Goal: Complete application form

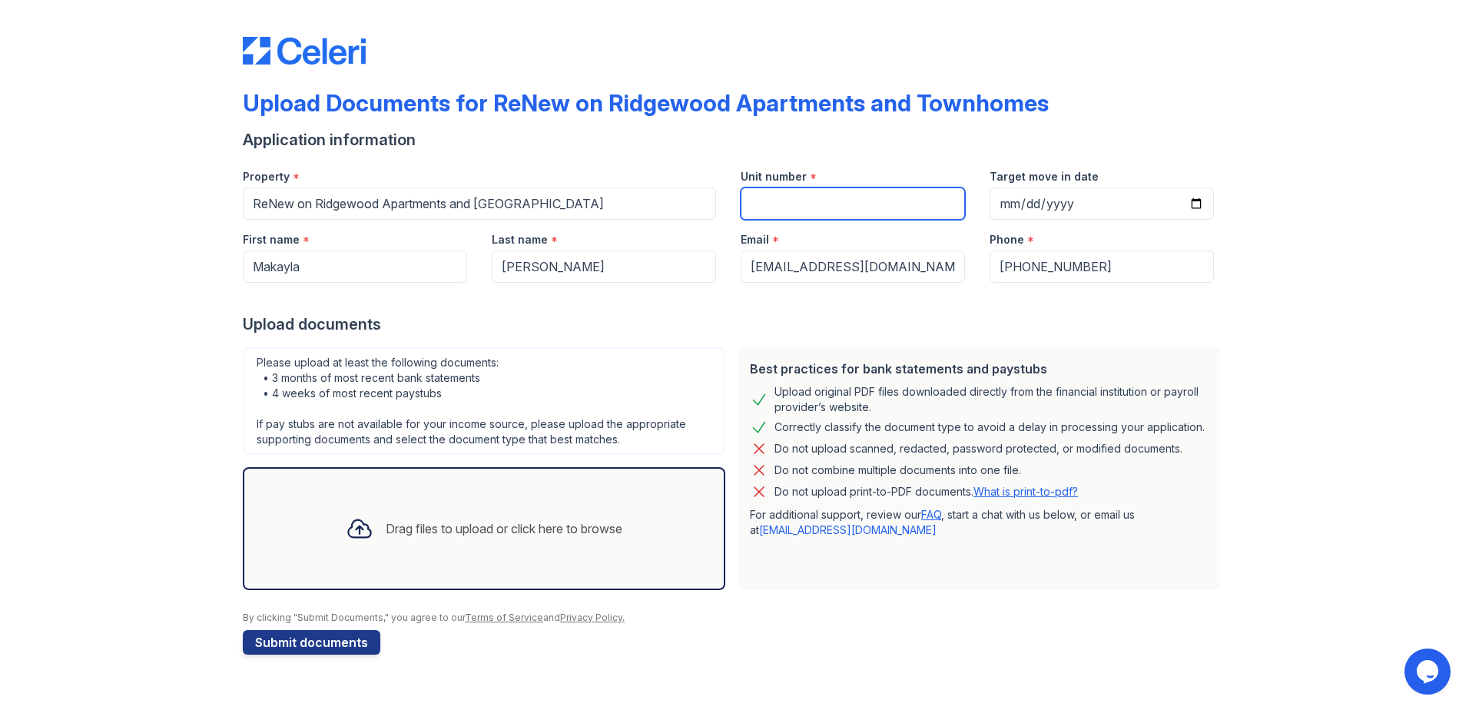
click at [910, 208] on input "Unit number" at bounding box center [853, 203] width 224 height 32
type input "1313"
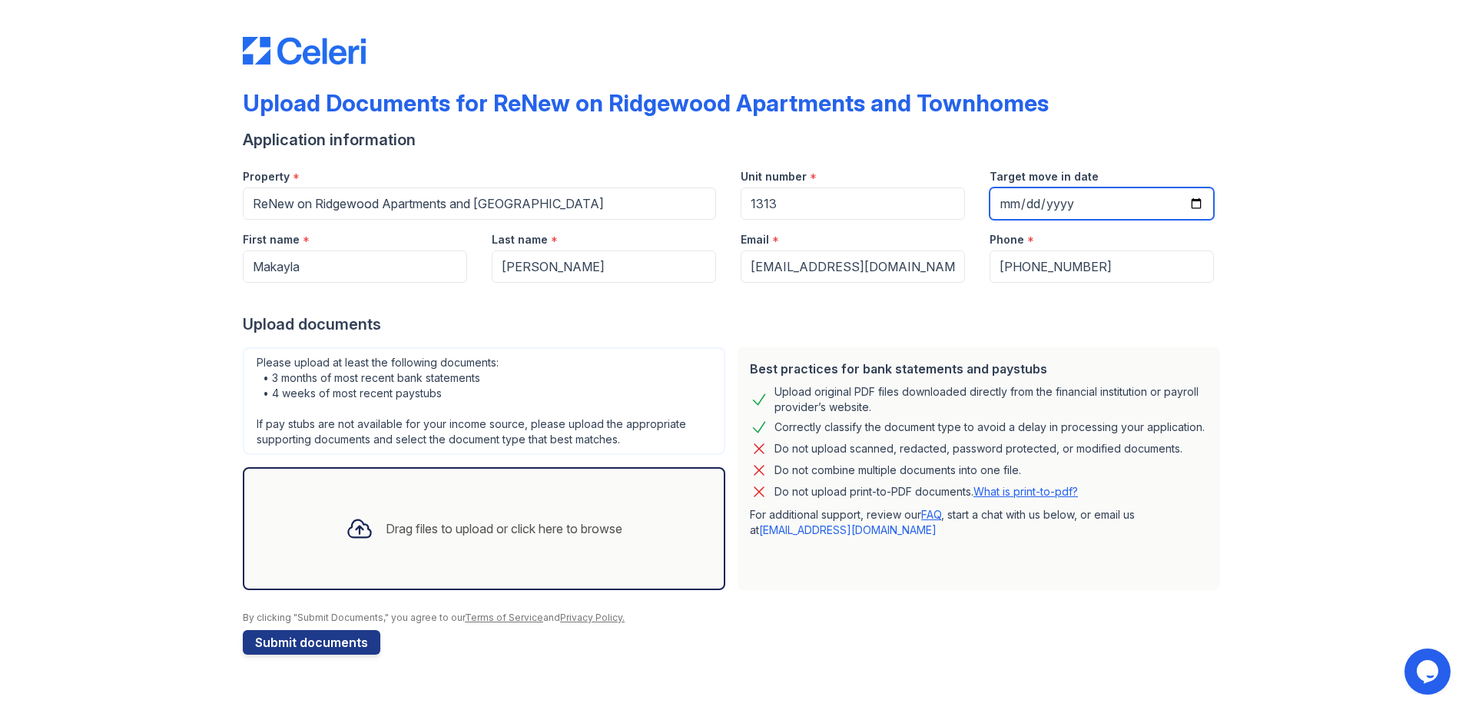
click at [1002, 204] on input "Target move in date" at bounding box center [1102, 203] width 224 height 32
type input "2025-10-17"
drag, startPoint x: 338, startPoint y: 642, endPoint x: 384, endPoint y: 586, distance: 72.6
click at [384, 586] on form "Application information Property * ReNew on Ridgewood Apartments and Townhomes …" at bounding box center [735, 392] width 984 height 526
click at [390, 551] on div "Drag files to upload or click here to browse" at bounding box center [483, 529] width 301 height 52
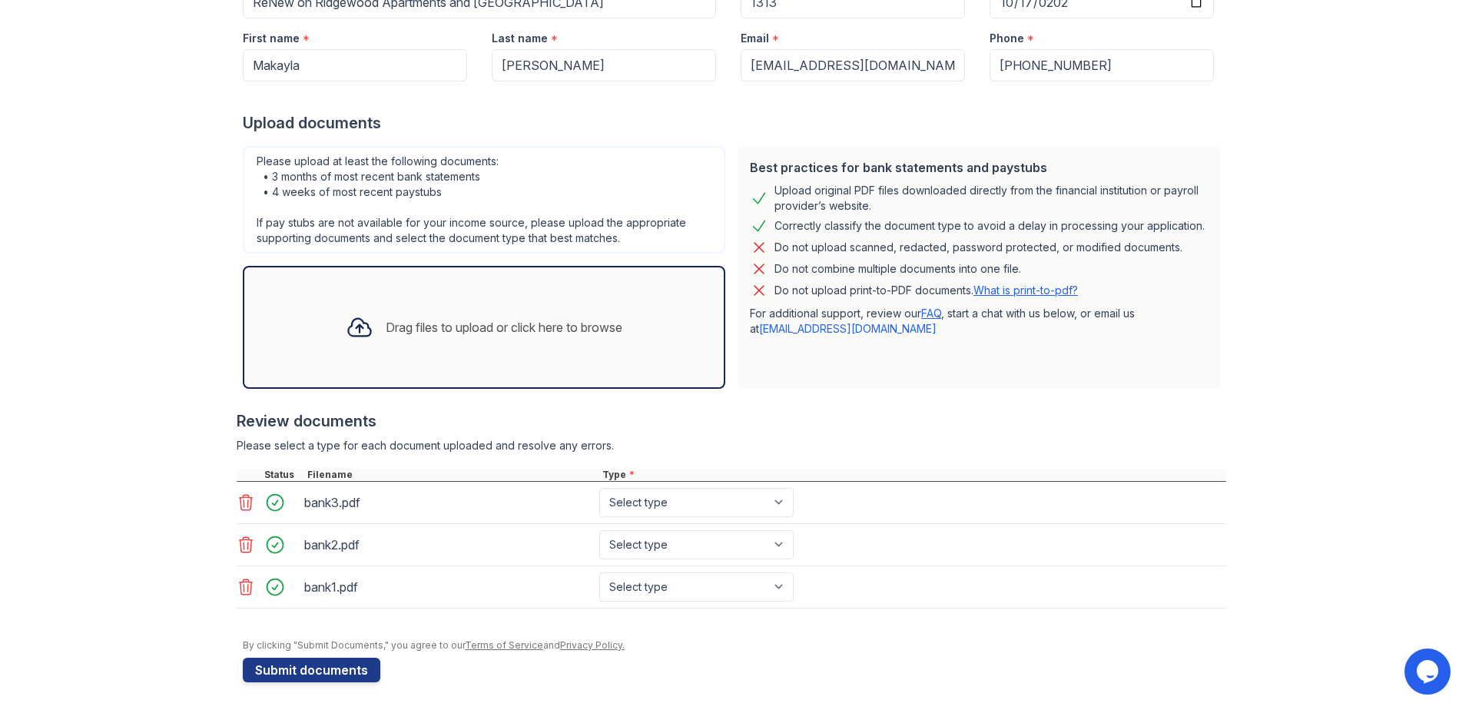
scroll to position [204, 0]
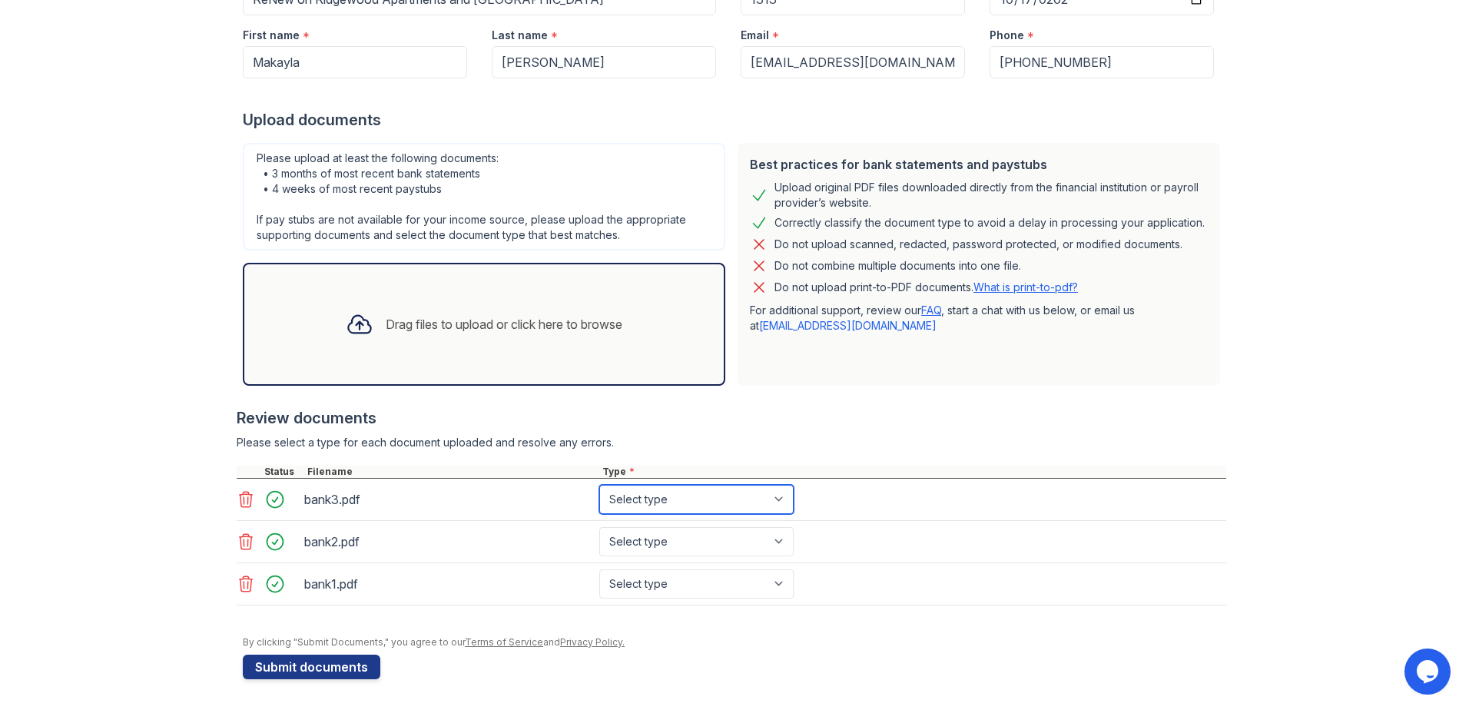
click at [682, 498] on select "Select type Paystub Bank Statement Offer Letter Tax Documents Benefit Award Let…" at bounding box center [696, 499] width 194 height 29
select select "bank_statement"
click at [599, 485] on select "Select type Paystub Bank Statement Offer Letter Tax Documents Benefit Award Let…" at bounding box center [696, 499] width 194 height 29
click at [665, 546] on select "Select type Paystub Bank Statement Offer Letter Tax Documents Benefit Award Let…" at bounding box center [696, 541] width 194 height 29
select select "bank_statement"
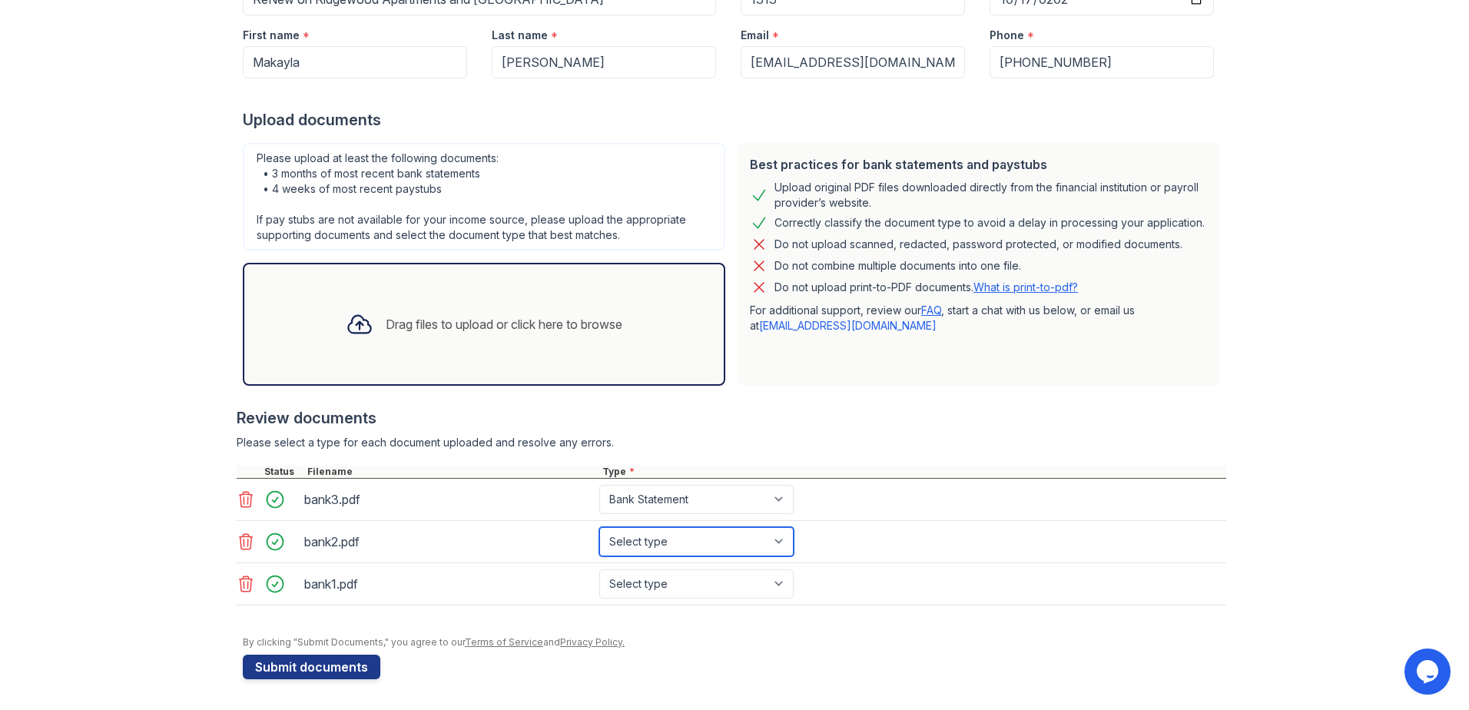
click at [599, 527] on select "Select type Paystub Bank Statement Offer Letter Tax Documents Benefit Award Let…" at bounding box center [696, 541] width 194 height 29
click at [665, 577] on select "Select type Paystub Bank Statement Offer Letter Tax Documents Benefit Award Let…" at bounding box center [696, 583] width 194 height 29
click at [599, 569] on select "Select type Paystub Bank Statement Offer Letter Tax Documents Benefit Award Let…" at bounding box center [696, 583] width 194 height 29
click at [665, 586] on select "Select type Paystub Bank Statement Offer Letter Tax Documents Benefit Award Let…" at bounding box center [696, 583] width 194 height 29
select select "bank_statement"
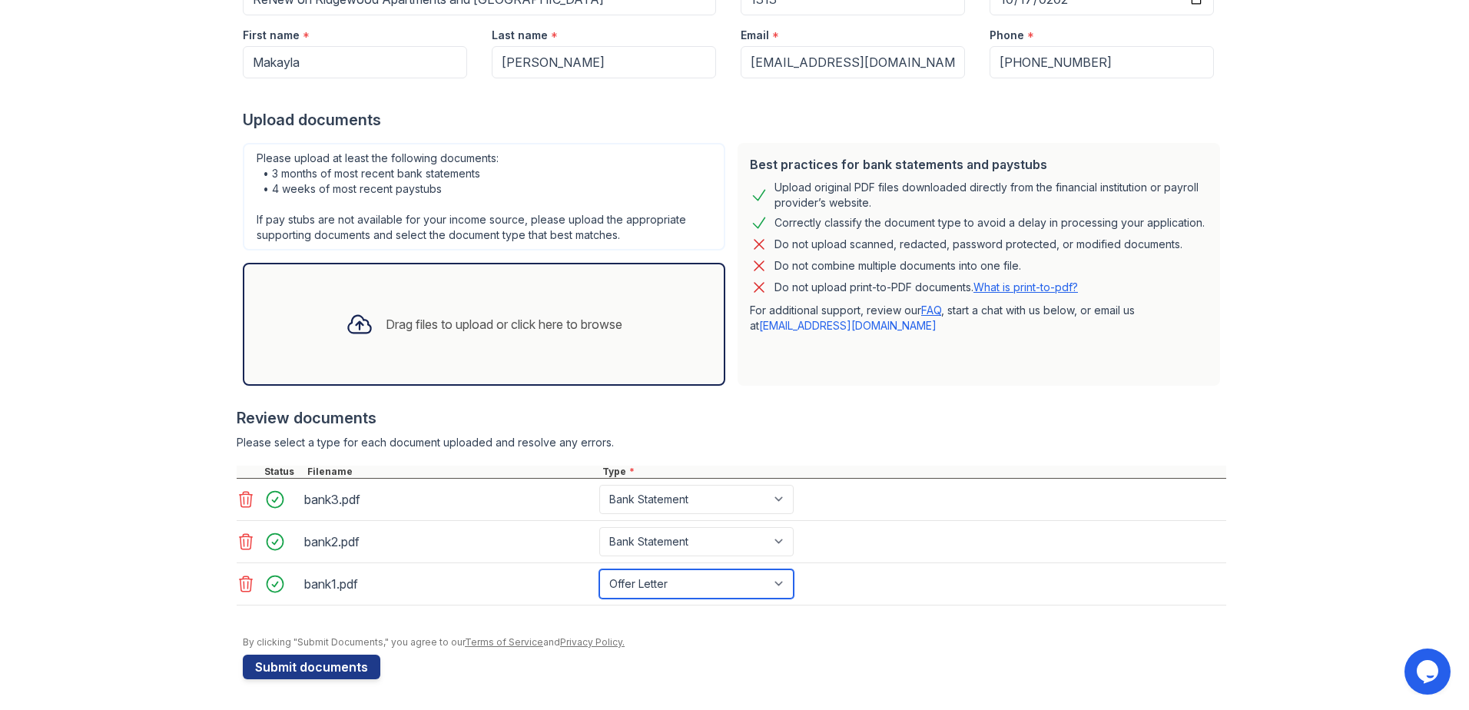
click at [599, 569] on select "Select type Paystub Bank Statement Offer Letter Tax Documents Benefit Award Let…" at bounding box center [696, 583] width 194 height 29
click at [345, 342] on div at bounding box center [360, 324] width 40 height 40
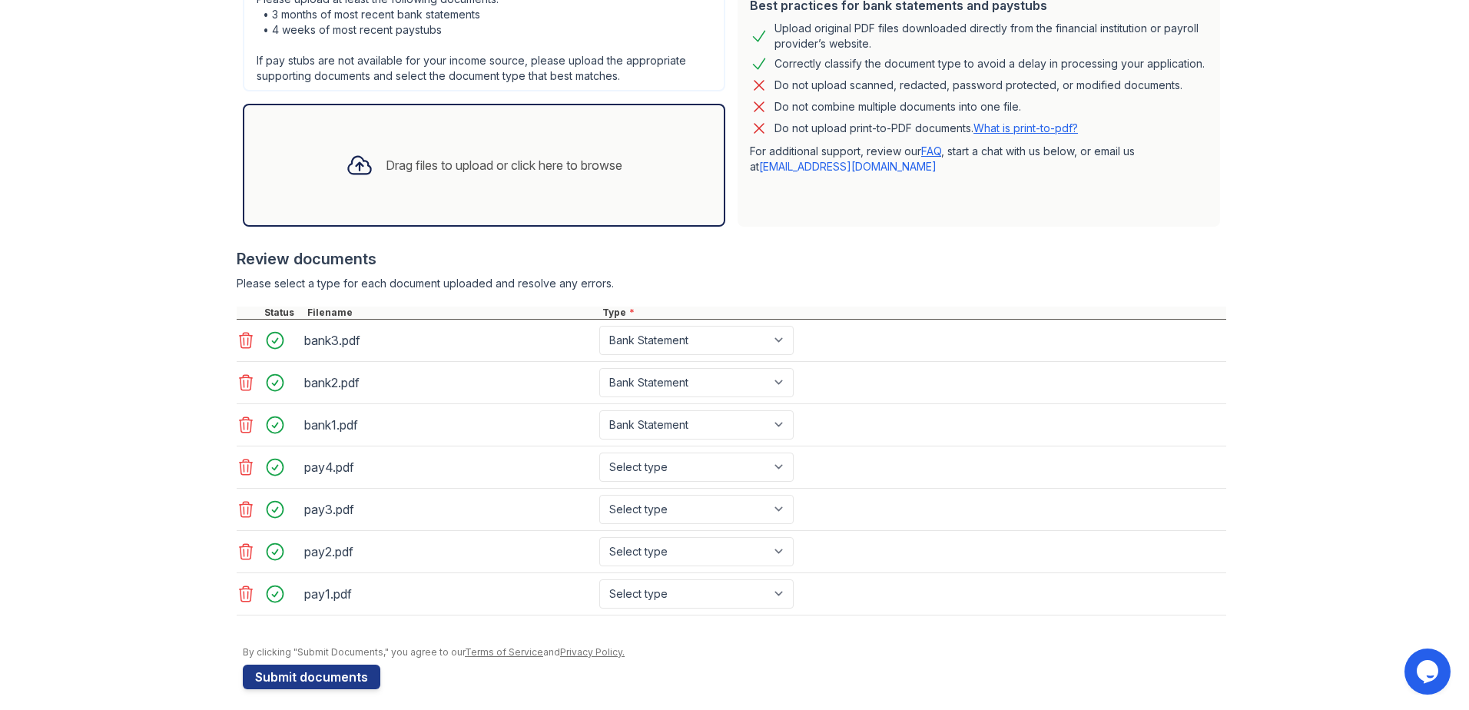
scroll to position [373, 0]
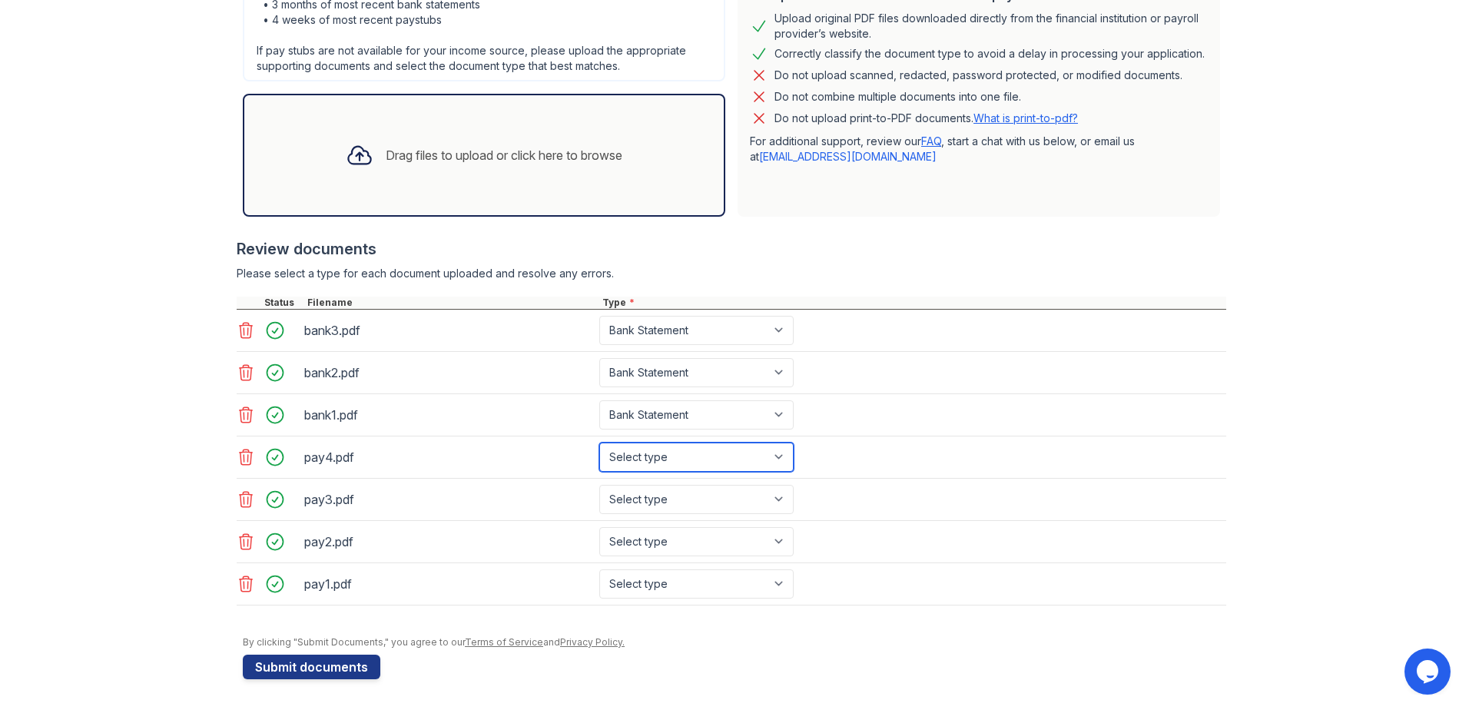
click at [689, 453] on select "Select type Paystub Bank Statement Offer Letter Tax Documents Benefit Award Let…" at bounding box center [696, 457] width 194 height 29
select select "paystub"
click at [599, 443] on select "Select type Paystub Bank Statement Offer Letter Tax Documents Benefit Award Let…" at bounding box center [696, 457] width 194 height 29
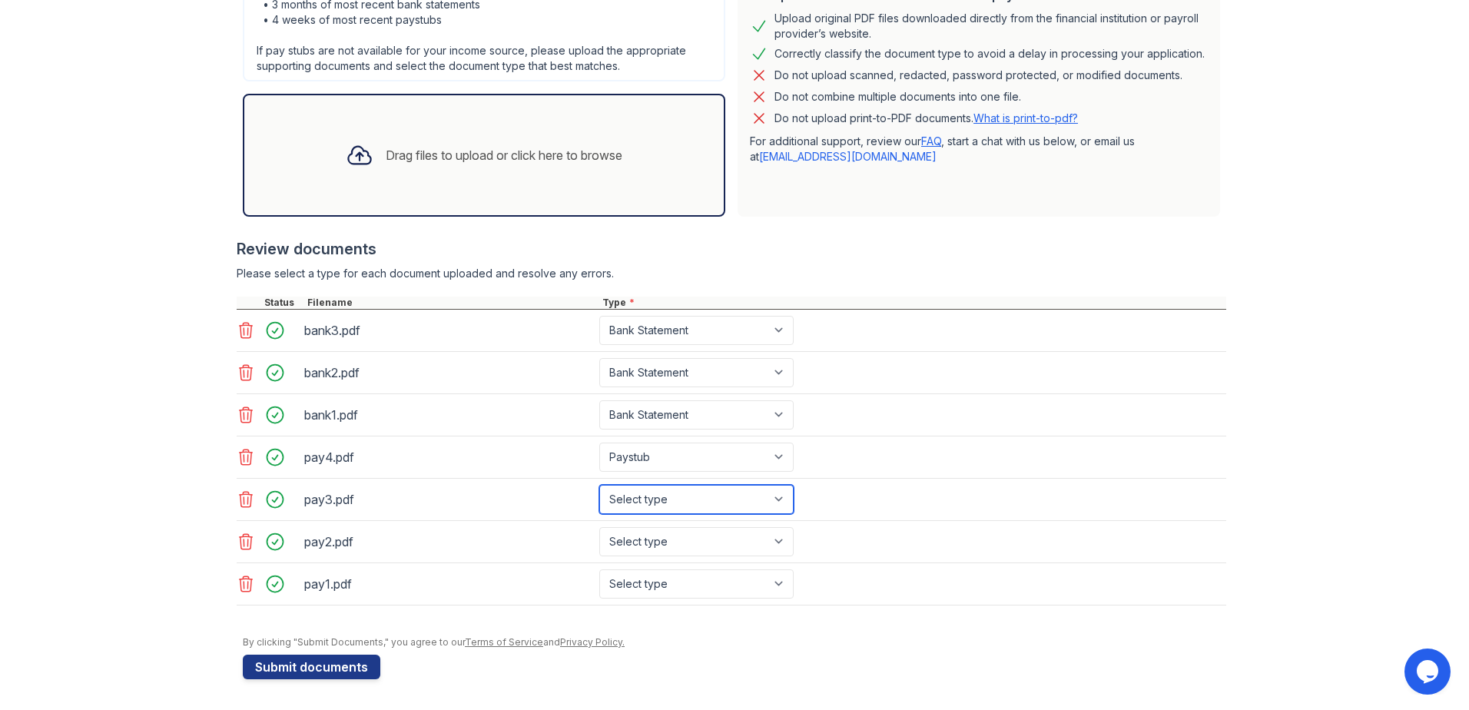
click at [647, 496] on select "Select type Paystub Bank Statement Offer Letter Tax Documents Benefit Award Let…" at bounding box center [696, 499] width 194 height 29
select select "paystub"
click at [599, 485] on select "Select type Paystub Bank Statement Offer Letter Tax Documents Benefit Award Let…" at bounding box center [696, 499] width 194 height 29
click at [649, 535] on select "Select type Paystub Bank Statement Offer Letter Tax Documents Benefit Award Let…" at bounding box center [696, 541] width 194 height 29
select select "paystub"
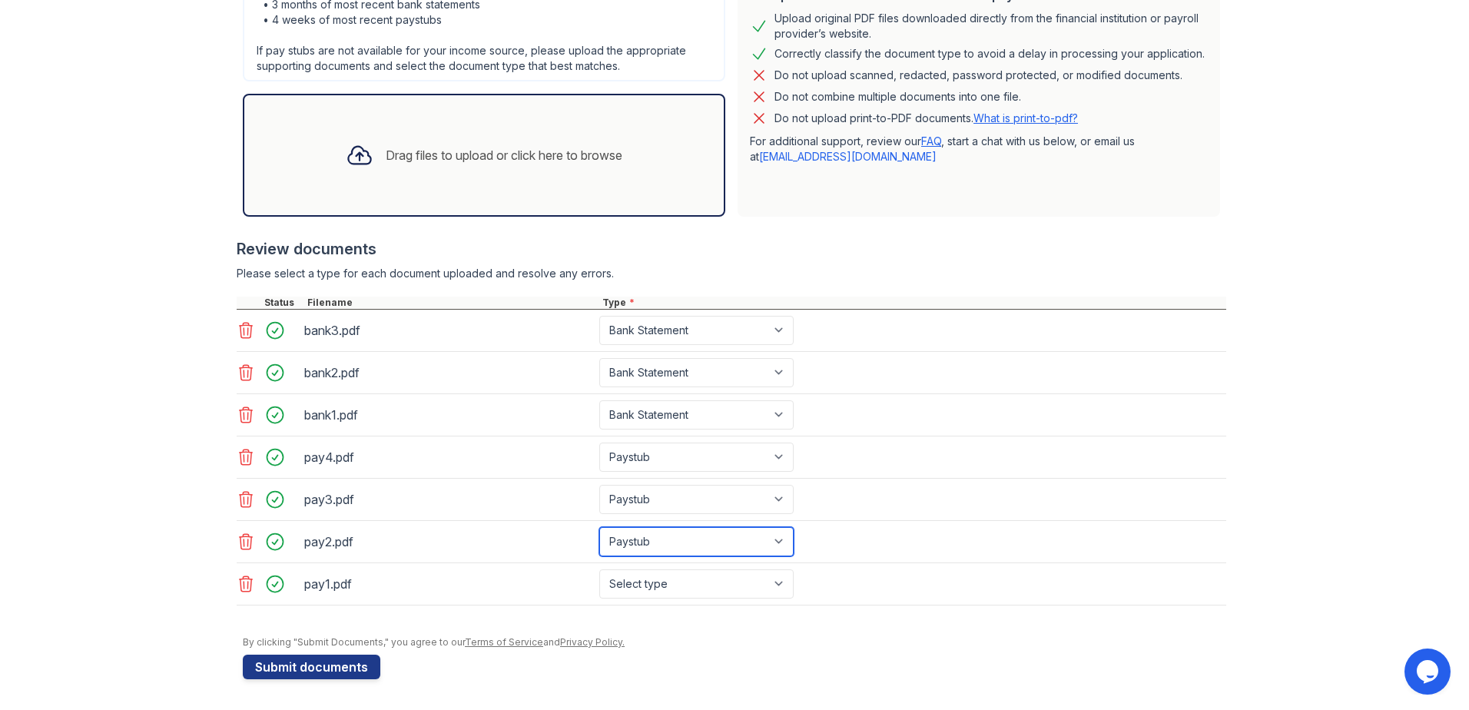
click at [599, 527] on select "Select type Paystub Bank Statement Offer Letter Tax Documents Benefit Award Let…" at bounding box center [696, 541] width 194 height 29
click at [676, 578] on select "Select type Paystub Bank Statement Offer Letter Tax Documents Benefit Award Let…" at bounding box center [696, 583] width 194 height 29
select select "paystub"
click at [599, 569] on select "Select type Paystub Bank Statement Offer Letter Tax Documents Benefit Award Let…" at bounding box center [696, 583] width 194 height 29
click at [339, 660] on button "Submit documents" at bounding box center [312, 667] width 138 height 25
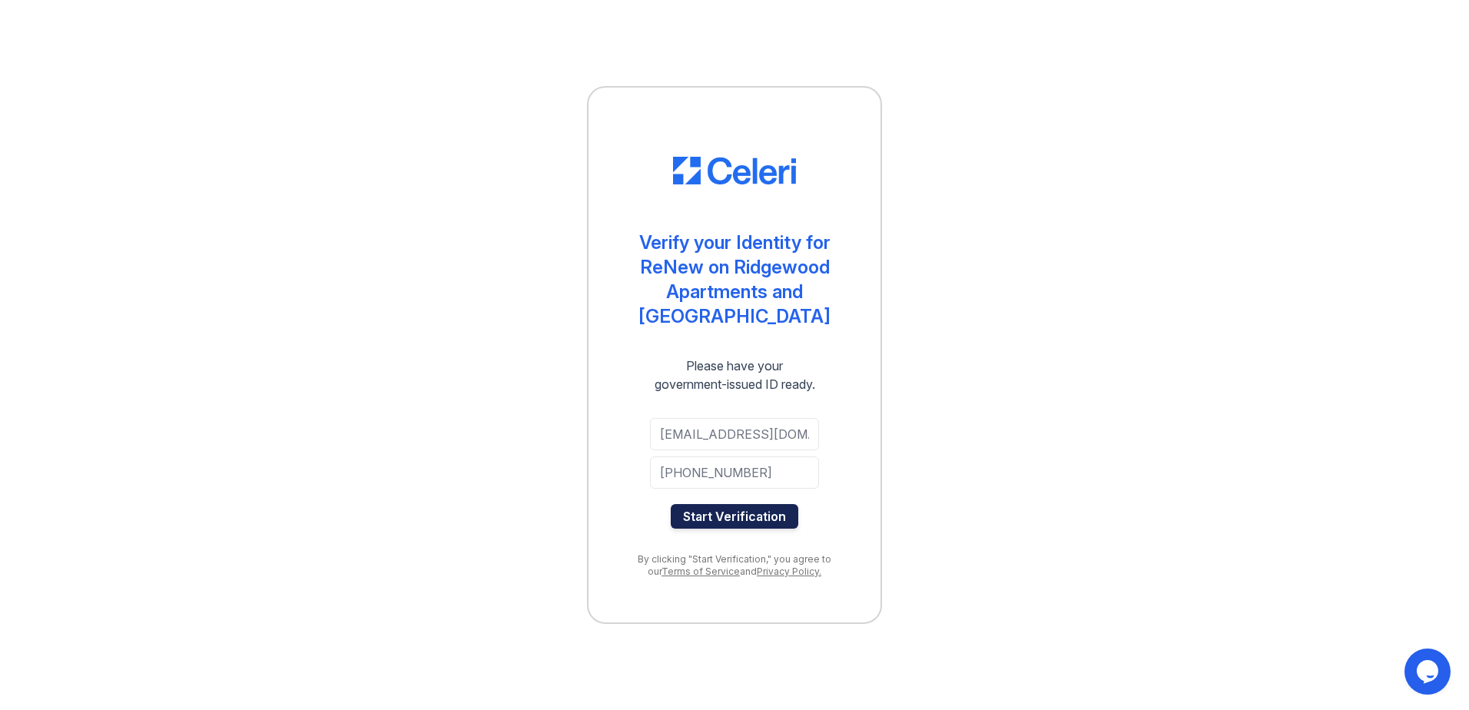
click at [747, 520] on button "Start Verification" at bounding box center [735, 516] width 128 height 25
